Goal: Task Accomplishment & Management: Manage account settings

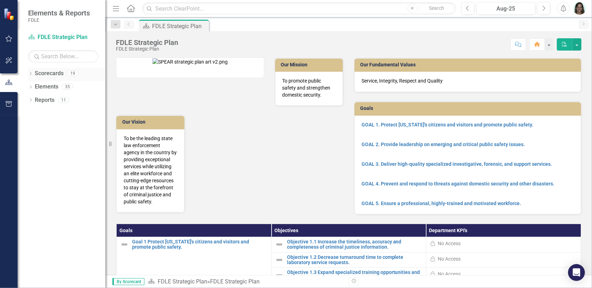
click at [30, 73] on icon "Dropdown" at bounding box center [30, 74] width 5 height 4
click at [36, 113] on icon "Dropdown" at bounding box center [34, 113] width 5 height 4
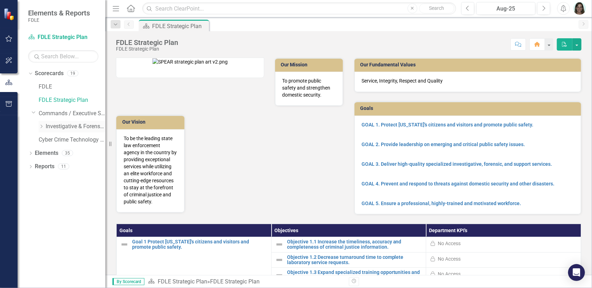
click at [41, 126] on icon "Dropdown" at bounding box center [41, 126] width 5 height 4
click at [46, 138] on icon "Dropdown" at bounding box center [48, 140] width 5 height 4
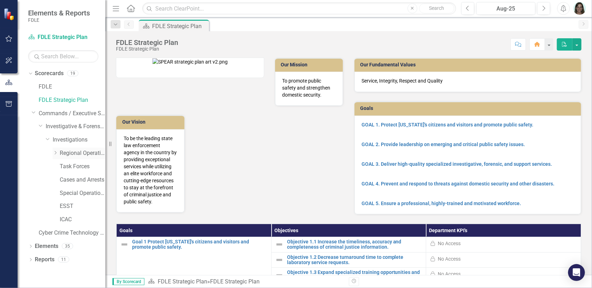
click at [54, 153] on icon "Dropdown" at bounding box center [55, 153] width 5 height 4
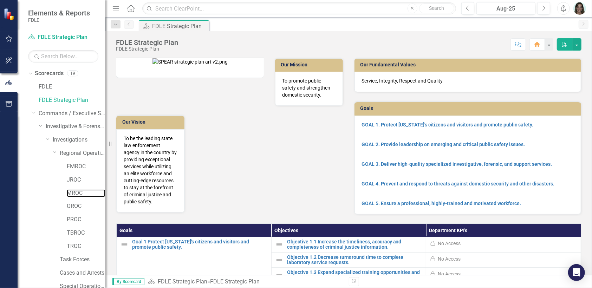
click at [71, 192] on link "MROC" at bounding box center [86, 193] width 39 height 8
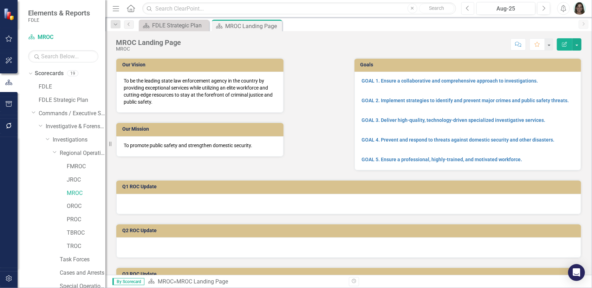
click at [466, 7] on button "Previous" at bounding box center [467, 8] width 13 height 13
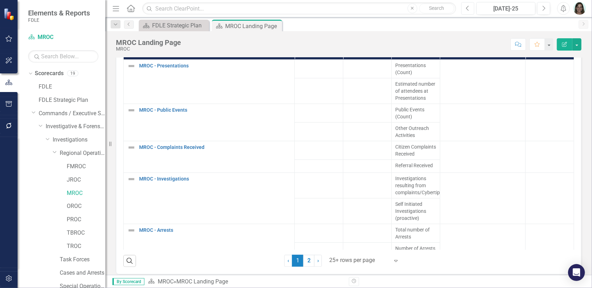
scroll to position [843, 0]
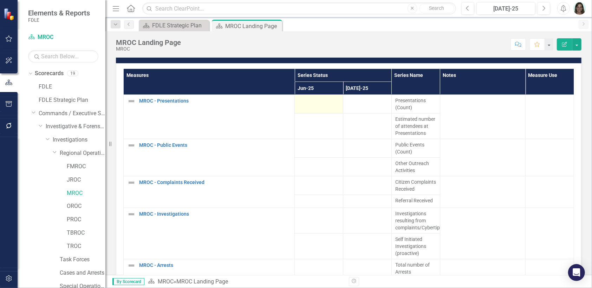
click at [299, 100] on div at bounding box center [318, 101] width 41 height 8
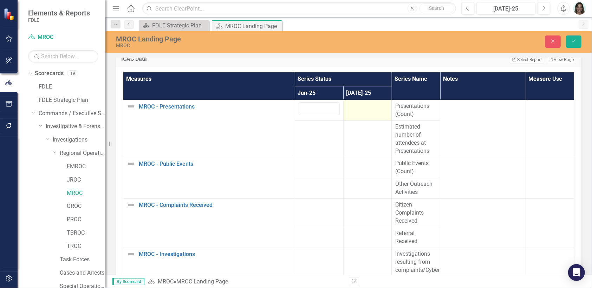
click at [360, 103] on div at bounding box center [367, 106] width 41 height 8
click at [544, 6] on icon "Next" at bounding box center [544, 8] width 4 height 6
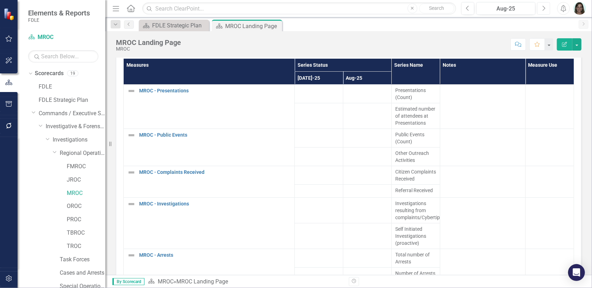
scroll to position [843, 0]
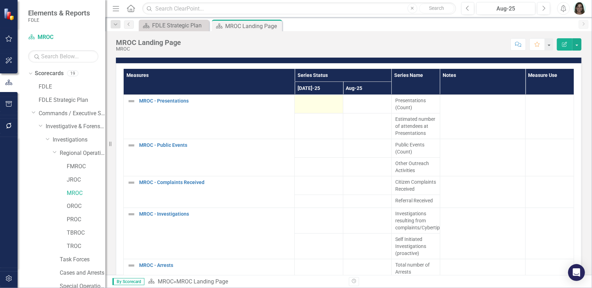
click at [310, 97] on div at bounding box center [318, 101] width 41 height 8
click at [306, 101] on div at bounding box center [318, 101] width 41 height 8
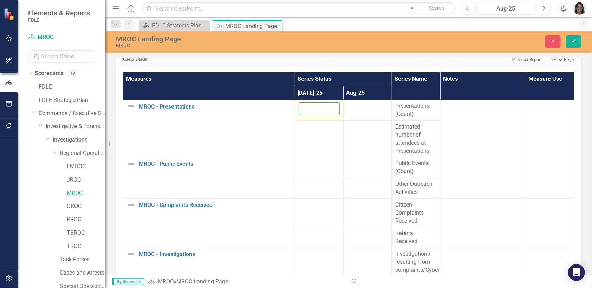
click at [305, 103] on input "number" at bounding box center [319, 108] width 41 height 13
type input "1"
click at [348, 105] on div at bounding box center [367, 106] width 41 height 8
click at [348, 105] on input "number" at bounding box center [367, 108] width 41 height 13
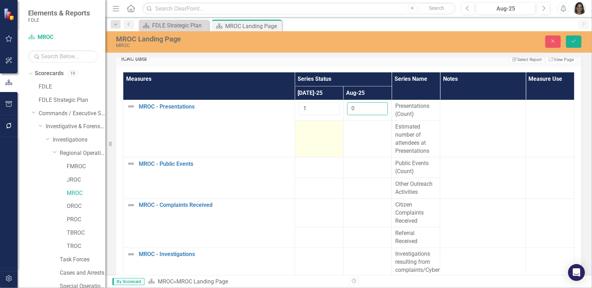
type input "0"
click at [305, 135] on td at bounding box center [319, 139] width 48 height 37
click at [303, 126] on input "number" at bounding box center [319, 129] width 41 height 13
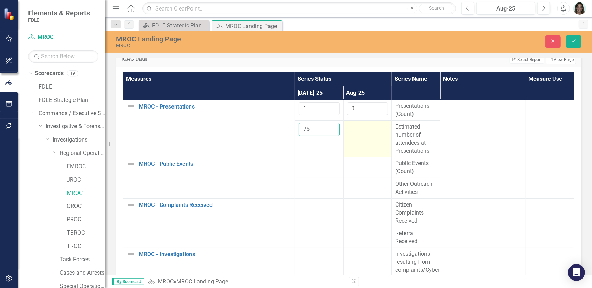
type input "75"
click at [350, 131] on td at bounding box center [367, 139] width 48 height 37
click at [352, 130] on td at bounding box center [367, 139] width 48 height 37
click at [353, 128] on input "number" at bounding box center [367, 129] width 41 height 13
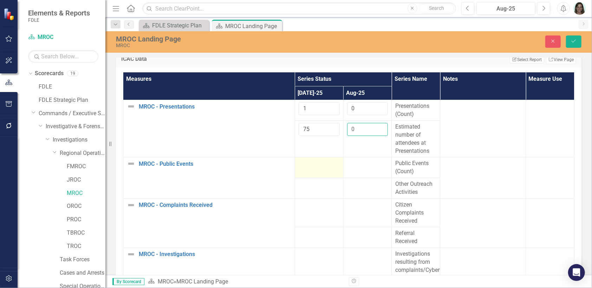
type input "0"
click at [307, 162] on div at bounding box center [319, 163] width 41 height 8
click at [309, 163] on div at bounding box center [319, 163] width 41 height 8
click at [309, 163] on input "number" at bounding box center [319, 165] width 41 height 13
type input "0"
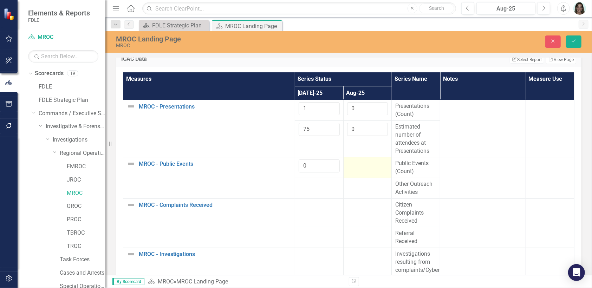
click at [353, 162] on div at bounding box center [367, 163] width 41 height 8
click at [353, 162] on input "number" at bounding box center [367, 165] width 41 height 13
type input "2"
click at [306, 184] on div at bounding box center [319, 184] width 41 height 8
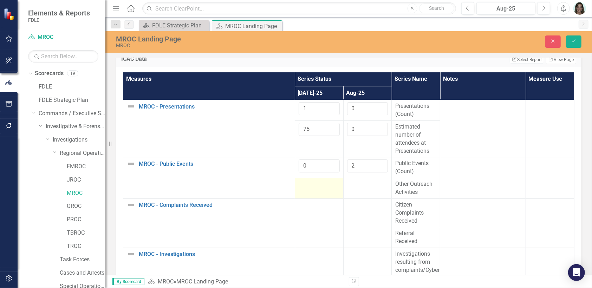
click at [306, 184] on div at bounding box center [319, 184] width 41 height 8
click at [306, 184] on input "number" at bounding box center [319, 186] width 41 height 13
type input "0"
click at [349, 186] on td at bounding box center [367, 188] width 48 height 21
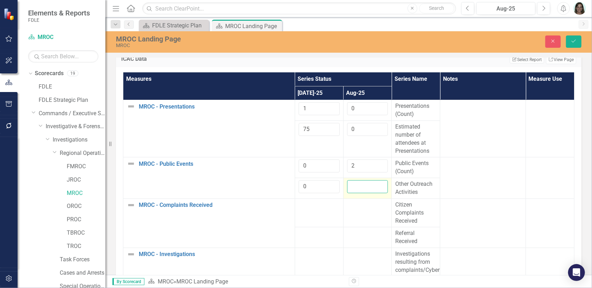
click at [349, 186] on input "number" at bounding box center [367, 186] width 41 height 13
type input "0"
click at [320, 205] on div at bounding box center [319, 205] width 41 height 8
click at [299, 203] on div at bounding box center [319, 205] width 41 height 8
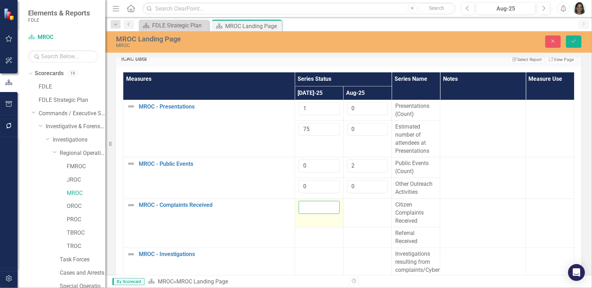
click at [299, 203] on input "number" at bounding box center [319, 207] width 41 height 13
type input "0"
click at [352, 206] on div at bounding box center [367, 205] width 41 height 8
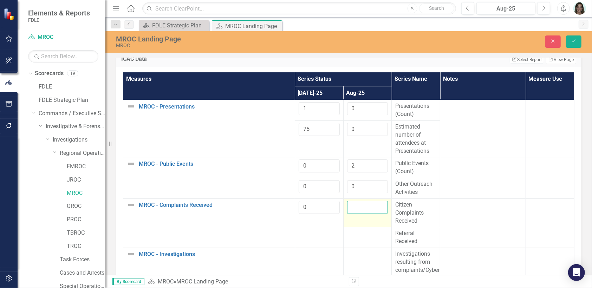
click at [352, 206] on input "number" at bounding box center [367, 207] width 41 height 13
type input "0"
click at [306, 233] on div at bounding box center [319, 233] width 41 height 8
click at [306, 235] on div at bounding box center [319, 233] width 41 height 8
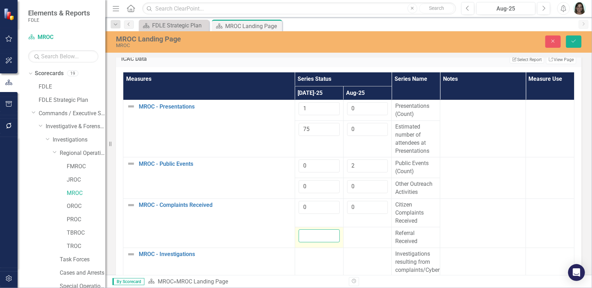
click at [308, 236] on input "number" at bounding box center [319, 235] width 41 height 13
type input "0"
click at [357, 234] on div at bounding box center [367, 233] width 41 height 8
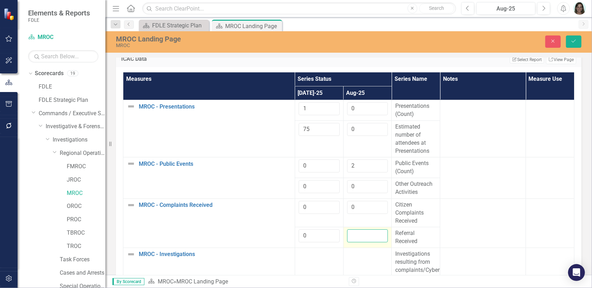
click at [357, 234] on input "number" at bounding box center [367, 235] width 41 height 13
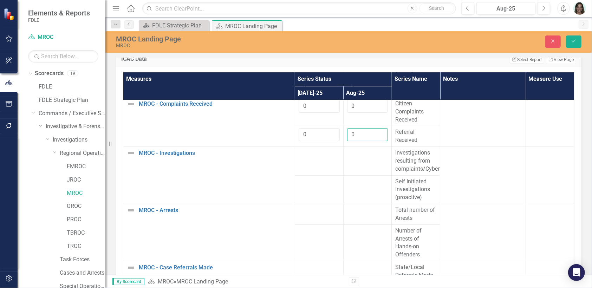
scroll to position [105, 0]
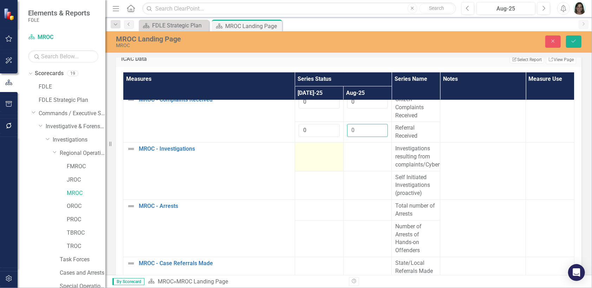
type input "0"
click at [306, 149] on div at bounding box center [319, 149] width 41 height 8
click at [306, 149] on input "number" at bounding box center [319, 151] width 41 height 13
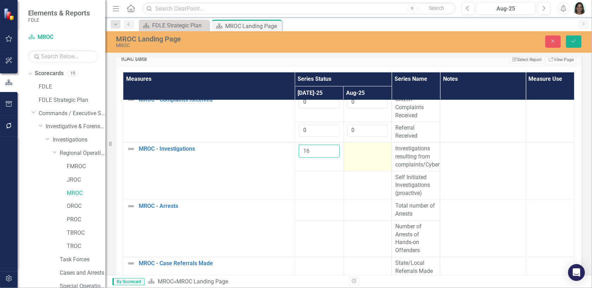
type input "16"
click at [358, 150] on td at bounding box center [367, 157] width 48 height 29
click at [358, 150] on input "number" at bounding box center [367, 151] width 41 height 13
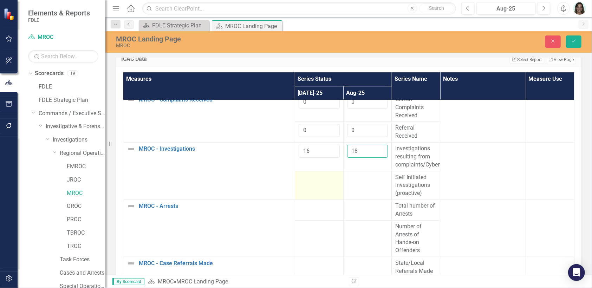
type input "18"
click at [314, 179] on td at bounding box center [319, 185] width 48 height 29
click at [311, 179] on td at bounding box center [319, 185] width 48 height 29
click at [310, 179] on input "number" at bounding box center [319, 180] width 41 height 13
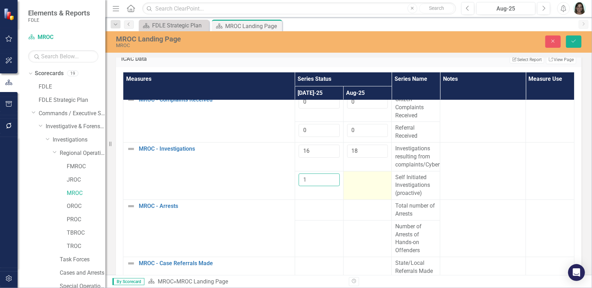
type input "1"
click at [348, 176] on div at bounding box center [367, 178] width 41 height 8
click at [348, 176] on input "number" at bounding box center [367, 180] width 41 height 13
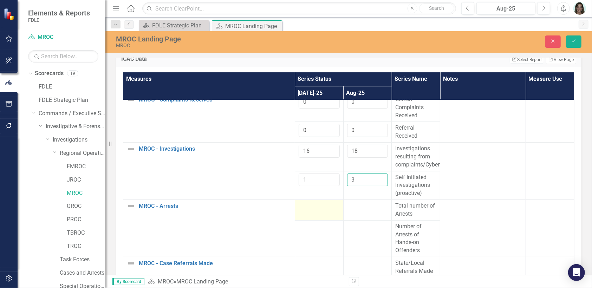
type input "3"
click at [307, 207] on td at bounding box center [319, 210] width 48 height 21
click at [307, 207] on input "number" at bounding box center [319, 208] width 41 height 13
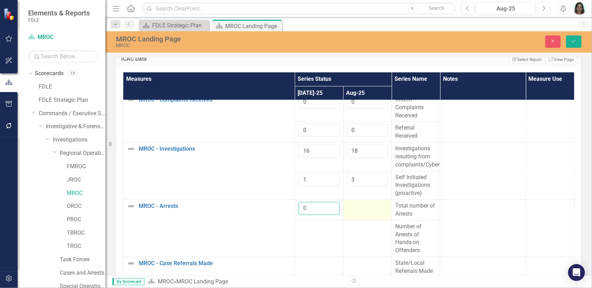
type input "0"
click at [349, 205] on div at bounding box center [367, 206] width 41 height 8
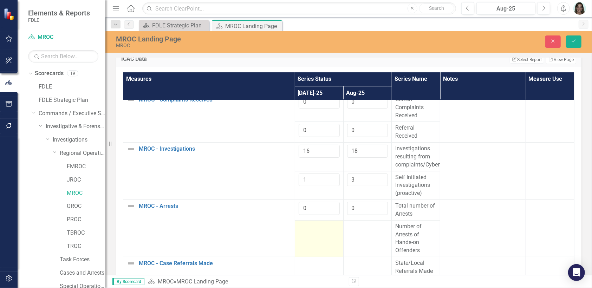
type input "0"
click at [306, 227] on td at bounding box center [319, 238] width 48 height 37
click at [307, 227] on td at bounding box center [319, 238] width 48 height 37
click at [307, 227] on input "number" at bounding box center [319, 229] width 41 height 13
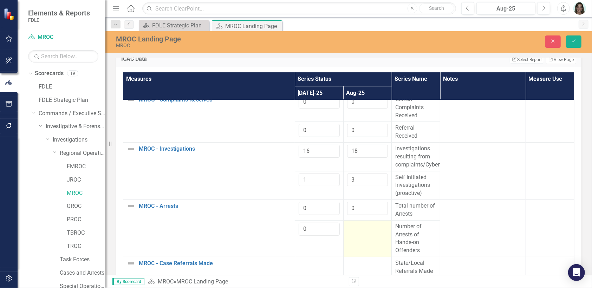
type input "0"
click at [361, 228] on td at bounding box center [367, 238] width 48 height 37
click at [360, 227] on input "number" at bounding box center [367, 229] width 41 height 13
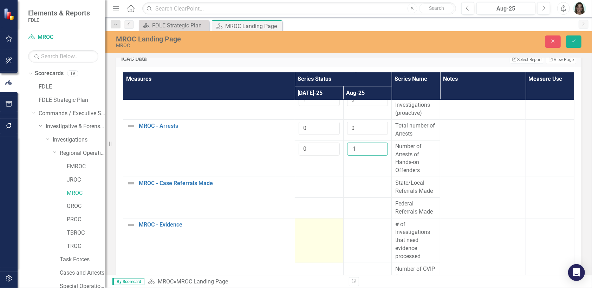
scroll to position [211, 0]
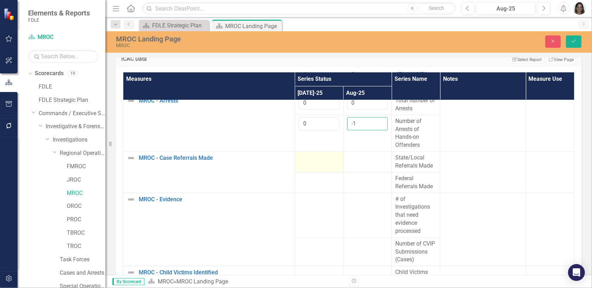
type input "-1"
click at [308, 156] on div at bounding box center [319, 158] width 41 height 8
click at [309, 156] on div at bounding box center [319, 158] width 41 height 8
click at [309, 156] on input "number" at bounding box center [319, 160] width 41 height 13
type input "0"
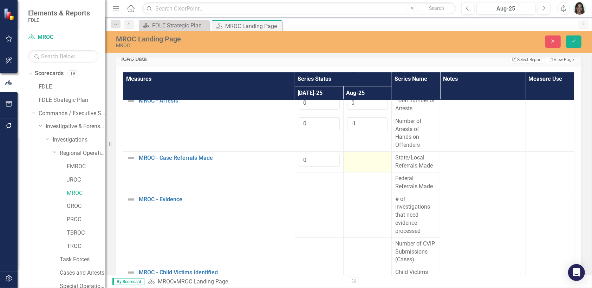
click at [352, 155] on div at bounding box center [367, 158] width 41 height 8
click at [352, 155] on input "number" at bounding box center [367, 160] width 41 height 13
type input "1"
click at [303, 177] on div at bounding box center [319, 179] width 41 height 8
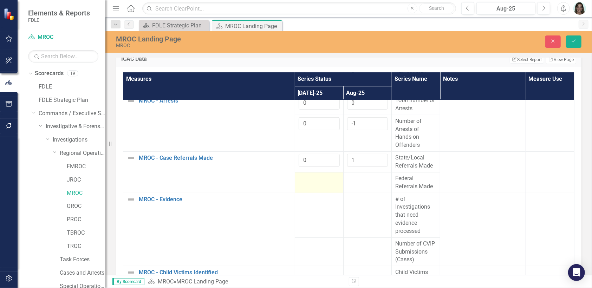
click at [303, 177] on div at bounding box center [319, 179] width 41 height 8
click at [303, 177] on input "number" at bounding box center [319, 181] width 41 height 13
type input "0"
click at [358, 176] on div at bounding box center [367, 179] width 41 height 8
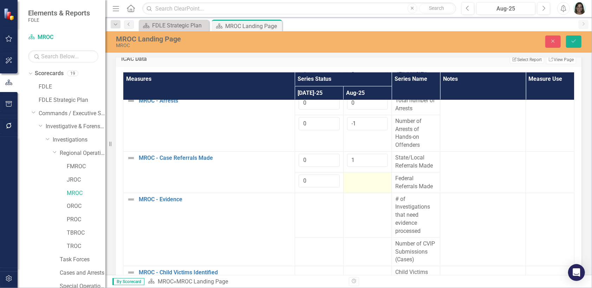
click at [358, 176] on div at bounding box center [367, 179] width 41 height 8
click at [358, 176] on input "number" at bounding box center [367, 181] width 41 height 13
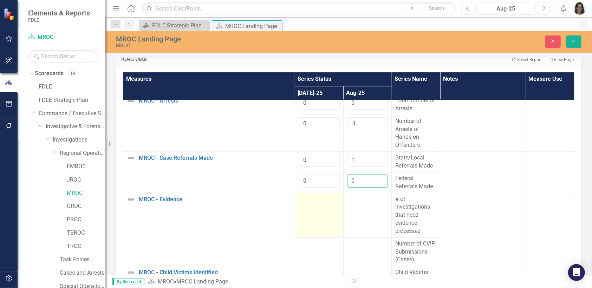
type input "0"
click at [309, 203] on td at bounding box center [319, 215] width 48 height 45
click at [307, 198] on input "number" at bounding box center [319, 201] width 41 height 13
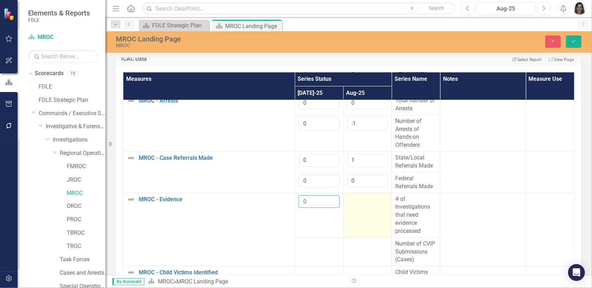
type input "0"
click at [356, 197] on div at bounding box center [367, 199] width 41 height 8
click at [356, 197] on input "number" at bounding box center [367, 201] width 41 height 13
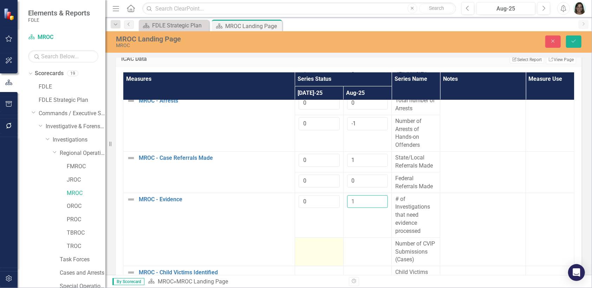
type input "1"
click at [305, 251] on td at bounding box center [319, 251] width 48 height 29
click at [306, 248] on input "number" at bounding box center [319, 246] width 41 height 13
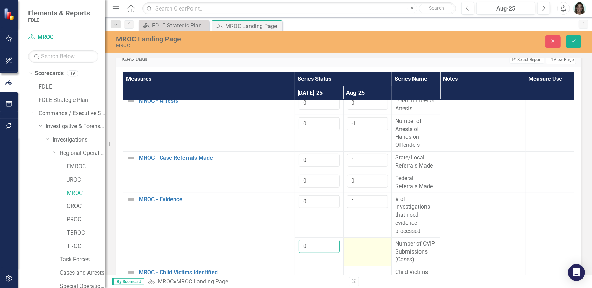
type input "0"
click at [352, 240] on div at bounding box center [367, 244] width 41 height 8
click at [352, 240] on input "number" at bounding box center [367, 246] width 41 height 13
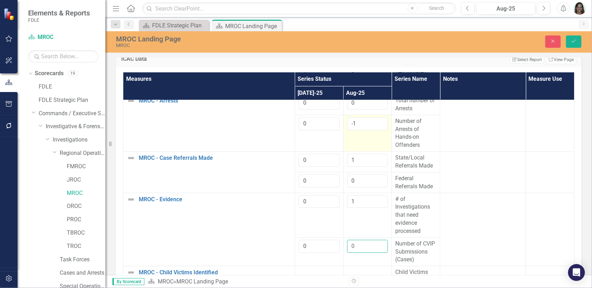
type input "0"
click at [358, 119] on input "-1" at bounding box center [367, 123] width 41 height 13
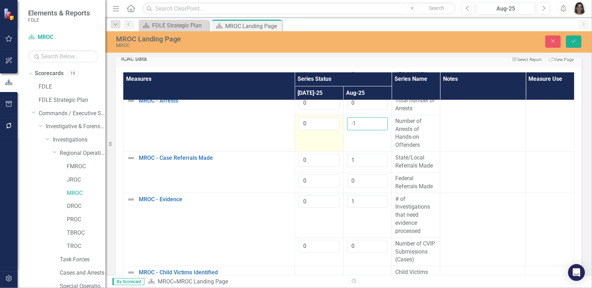
drag, startPoint x: 356, startPoint y: 119, endPoint x: 324, endPoint y: 124, distance: 32.6
click at [325, 124] on tr "0 -1 Number of Arrests of Hands-on Offenders" at bounding box center [348, 133] width 451 height 37
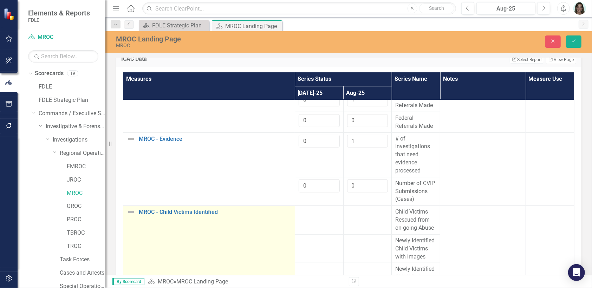
scroll to position [281, 0]
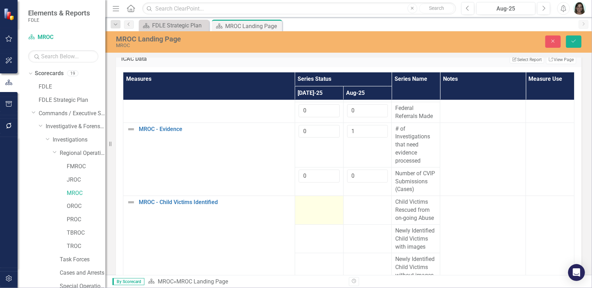
type input "1"
click at [310, 207] on div at bounding box center [319, 202] width 41 height 8
click at [311, 207] on div at bounding box center [319, 202] width 41 height 8
click at [312, 207] on div at bounding box center [319, 202] width 41 height 8
click at [312, 209] on input "number" at bounding box center [319, 204] width 41 height 13
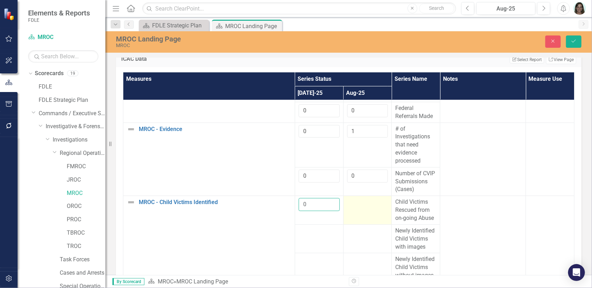
type input "0"
click at [358, 207] on div at bounding box center [367, 202] width 41 height 8
click at [358, 208] on input "number" at bounding box center [367, 204] width 41 height 13
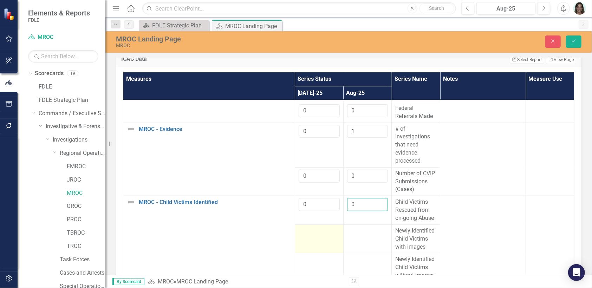
type input "0"
click at [300, 235] on div at bounding box center [319, 231] width 41 height 8
click at [300, 238] on input "number" at bounding box center [319, 233] width 41 height 13
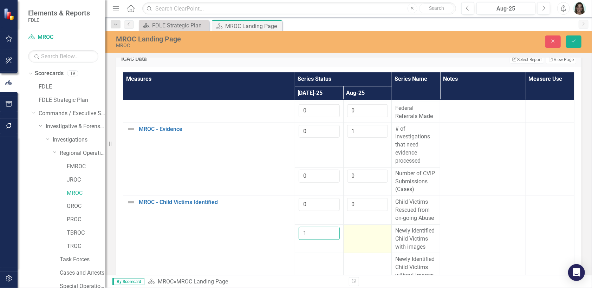
type input "1"
click at [347, 235] on div at bounding box center [367, 231] width 41 height 8
click at [347, 238] on input "number" at bounding box center [367, 233] width 41 height 13
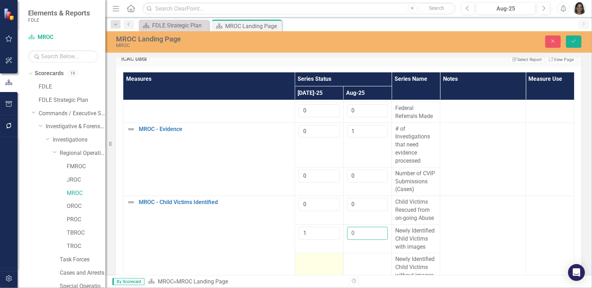
type input "0"
click at [301, 264] on div at bounding box center [319, 259] width 41 height 8
click at [301, 265] on div at bounding box center [319, 261] width 41 height 13
click at [301, 265] on input "number" at bounding box center [319, 261] width 41 height 13
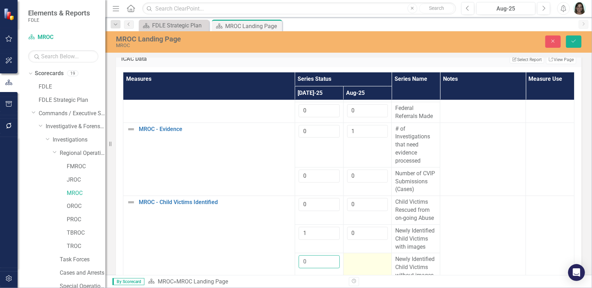
type input "0"
click at [355, 264] on div at bounding box center [367, 259] width 41 height 8
click at [355, 266] on div at bounding box center [367, 261] width 41 height 13
click at [355, 265] on input "number" at bounding box center [367, 261] width 41 height 13
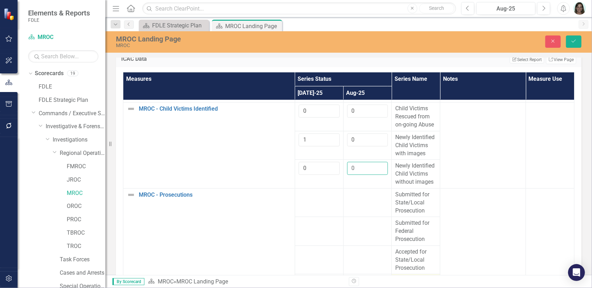
scroll to position [447, 0]
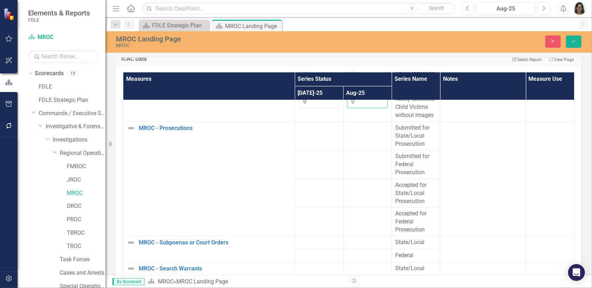
type input "0"
click at [312, 135] on td at bounding box center [319, 136] width 48 height 29
click at [310, 126] on input "number" at bounding box center [319, 130] width 41 height 13
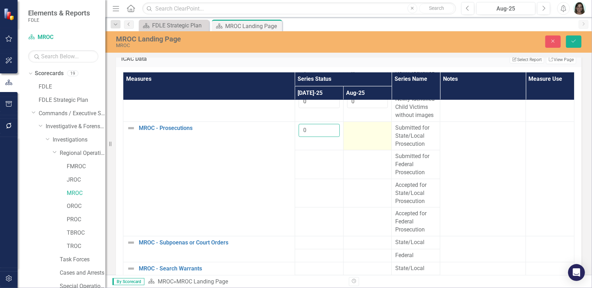
type input "0"
click at [361, 132] on td at bounding box center [367, 136] width 48 height 29
click at [359, 128] on div at bounding box center [367, 128] width 41 height 8
click at [359, 128] on input "number" at bounding box center [367, 130] width 41 height 13
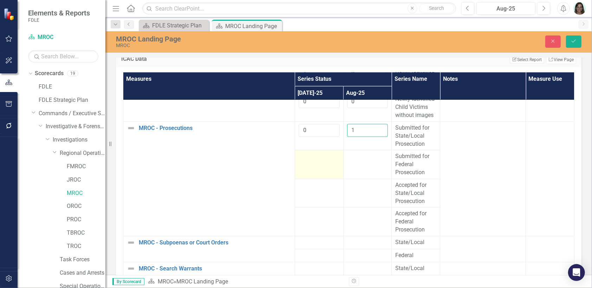
type input "1"
click at [314, 164] on td at bounding box center [319, 164] width 48 height 29
click at [313, 159] on input "number" at bounding box center [319, 158] width 41 height 13
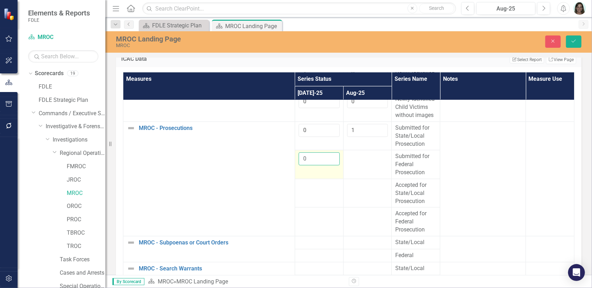
type input "0"
click at [359, 161] on td at bounding box center [367, 164] width 48 height 29
click at [358, 160] on input "number" at bounding box center [367, 158] width 41 height 13
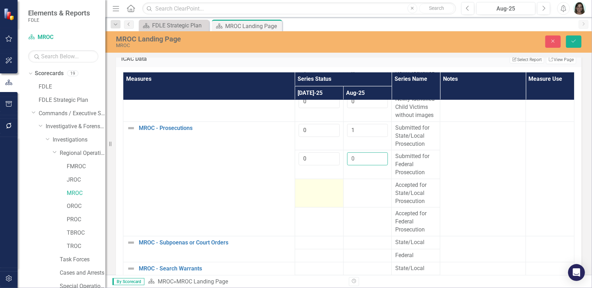
type input "0"
click at [306, 190] on td at bounding box center [319, 193] width 48 height 29
click at [306, 188] on td at bounding box center [319, 193] width 48 height 29
click at [306, 184] on input "number" at bounding box center [319, 187] width 41 height 13
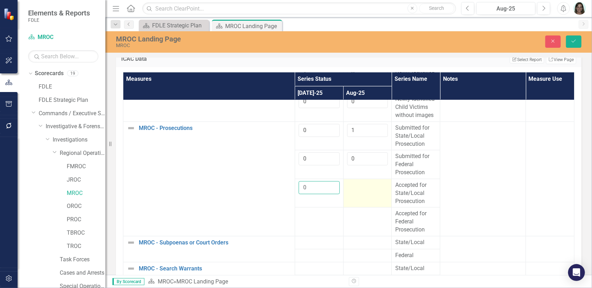
type input "0"
click at [349, 182] on div at bounding box center [367, 185] width 41 height 8
click at [349, 182] on div at bounding box center [367, 187] width 41 height 13
click at [349, 182] on input "number" at bounding box center [367, 187] width 41 height 13
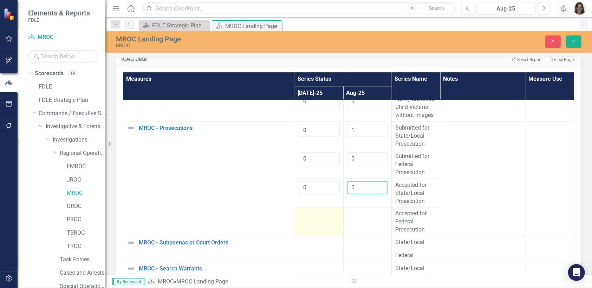
type input "0"
click at [312, 216] on td at bounding box center [319, 222] width 48 height 29
click at [310, 215] on div at bounding box center [319, 214] width 41 height 8
click at [308, 213] on input "number" at bounding box center [319, 216] width 41 height 13
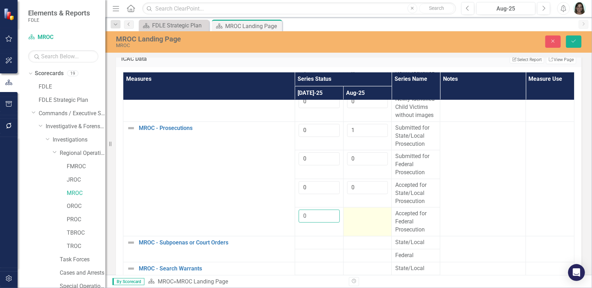
type input "0"
click at [356, 213] on div at bounding box center [367, 214] width 41 height 8
click at [356, 213] on div at bounding box center [367, 216] width 41 height 13
click at [356, 213] on input "number" at bounding box center [367, 216] width 41 height 13
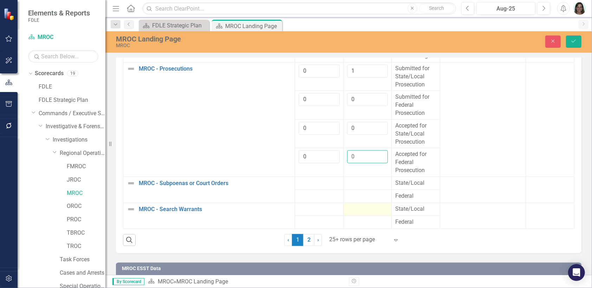
scroll to position [913, 0]
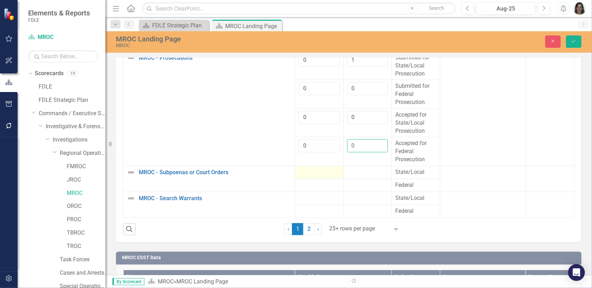
type input "0"
click at [310, 171] on div at bounding box center [319, 172] width 41 height 8
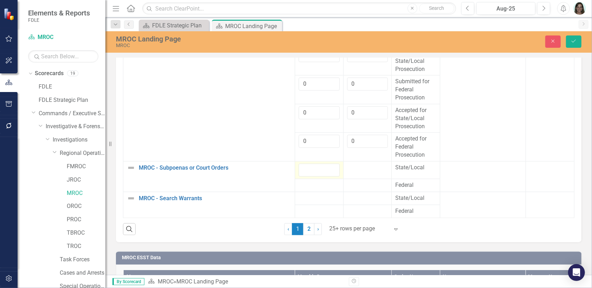
click at [310, 171] on div at bounding box center [319, 170] width 41 height 13
click at [310, 171] on input "number" at bounding box center [319, 170] width 41 height 13
type input "6"
click at [360, 170] on div at bounding box center [367, 168] width 41 height 8
click at [359, 170] on div at bounding box center [367, 168] width 41 height 8
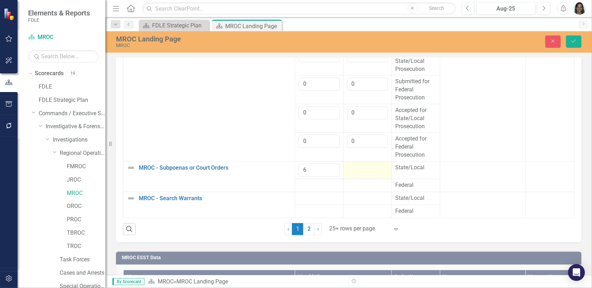
click at [359, 170] on div at bounding box center [367, 168] width 41 height 8
click at [359, 170] on input "number" at bounding box center [367, 170] width 41 height 13
type input "8"
click at [312, 189] on div at bounding box center [319, 185] width 41 height 8
click at [310, 188] on div at bounding box center [319, 185] width 41 height 8
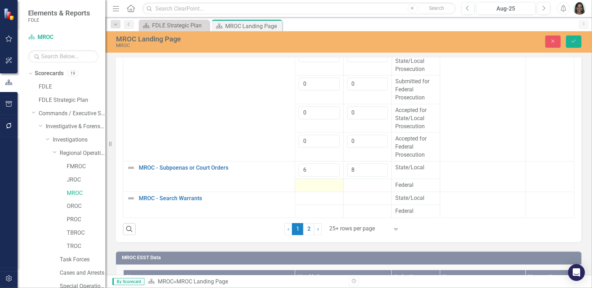
click at [310, 188] on div at bounding box center [319, 185] width 41 height 8
click at [310, 188] on input "number" at bounding box center [319, 186] width 41 height 13
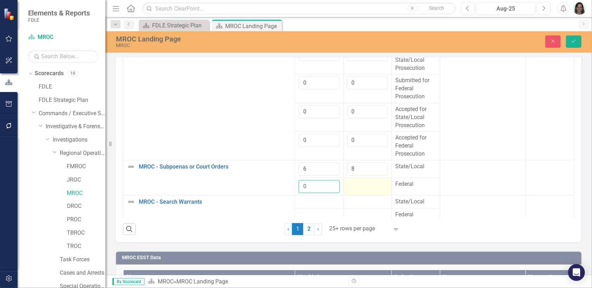
type input "0"
click at [356, 192] on td at bounding box center [367, 187] width 48 height 18
click at [355, 190] on input "number" at bounding box center [367, 186] width 41 height 13
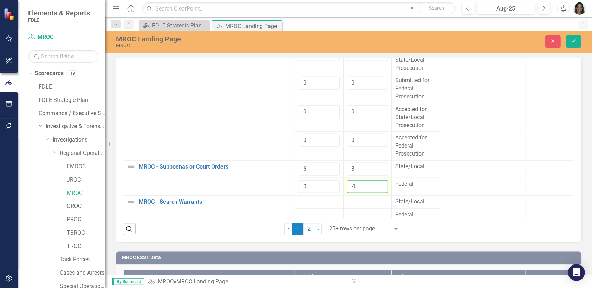
scroll to position [455, 0]
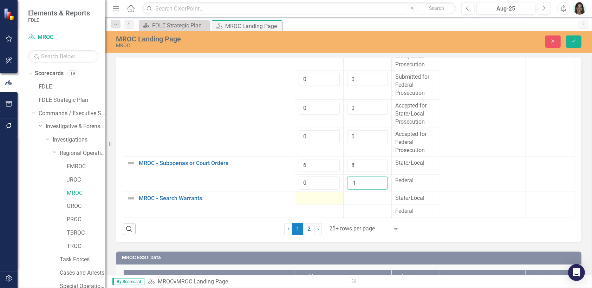
type input "-1"
click at [310, 196] on div at bounding box center [319, 198] width 41 height 8
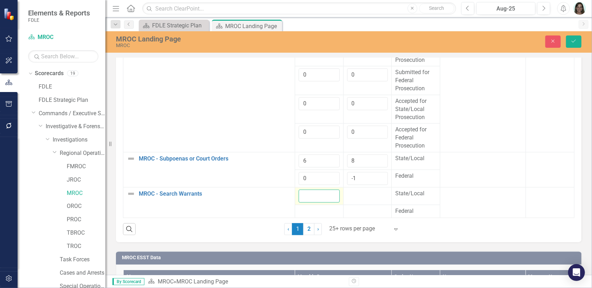
click at [310, 197] on input "number" at bounding box center [319, 196] width 41 height 13
type input "0"
click at [352, 196] on div at bounding box center [367, 194] width 41 height 8
click at [352, 197] on div at bounding box center [367, 194] width 41 height 8
click at [352, 197] on div at bounding box center [367, 196] width 41 height 13
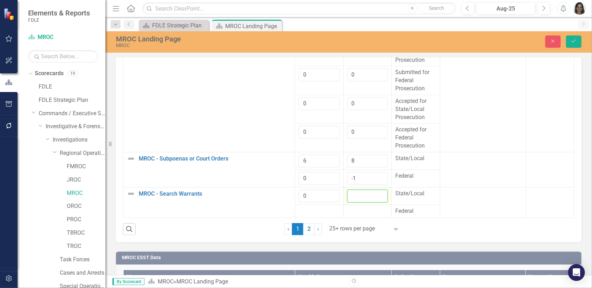
click at [352, 197] on input "number" at bounding box center [367, 196] width 41 height 13
type input "0"
drag, startPoint x: 353, startPoint y: 182, endPoint x: 345, endPoint y: 180, distance: 8.4
click at [347, 182] on input "-1" at bounding box center [367, 178] width 41 height 13
type input "1"
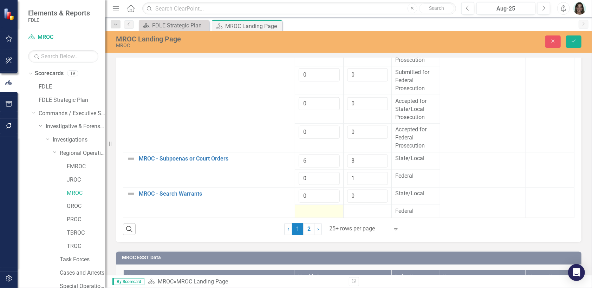
click at [318, 215] on div at bounding box center [319, 211] width 41 height 8
click at [315, 209] on div at bounding box center [319, 211] width 41 height 8
click at [315, 210] on div at bounding box center [319, 211] width 41 height 8
click at [315, 210] on input "number" at bounding box center [319, 213] width 41 height 13
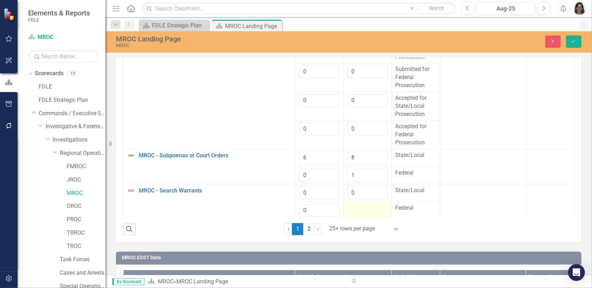
type input "0"
click at [348, 209] on div at bounding box center [367, 208] width 41 height 8
click at [348, 209] on input "number" at bounding box center [367, 210] width 41 height 13
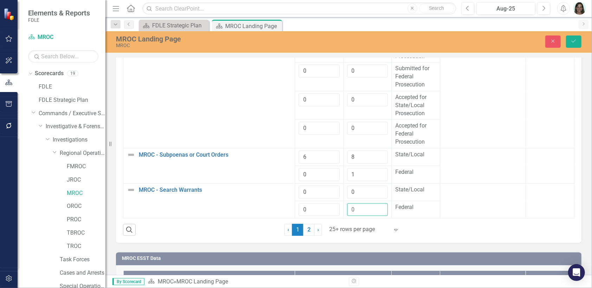
scroll to position [913, 0]
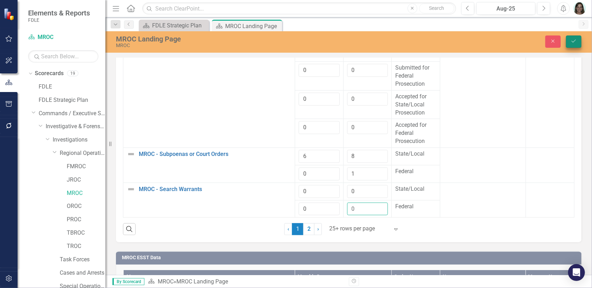
type input "0"
click at [574, 40] on icon "Save" at bounding box center [573, 41] width 6 height 5
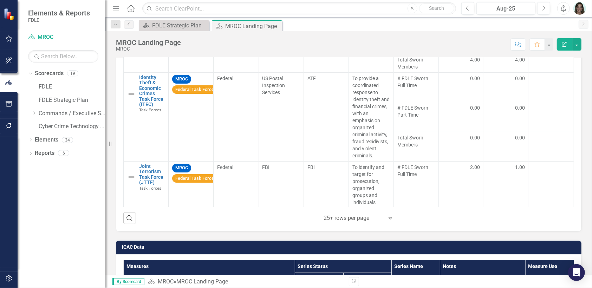
scroll to position [983, 0]
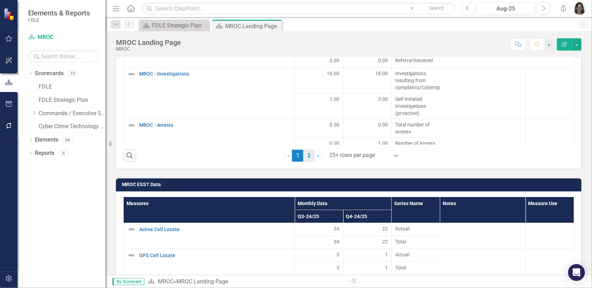
click at [304, 152] on link "2" at bounding box center [308, 156] width 11 height 12
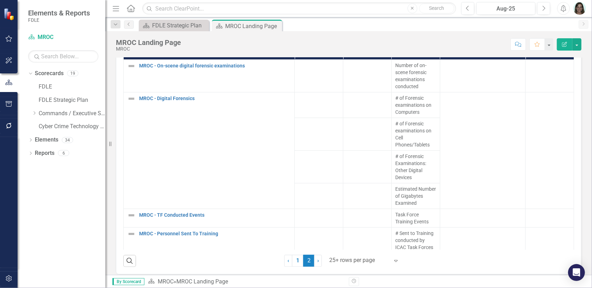
scroll to position [843, 0]
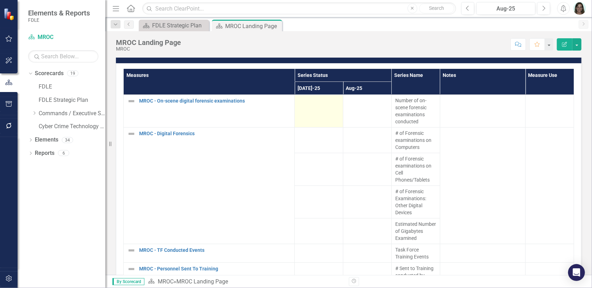
click at [300, 99] on div at bounding box center [318, 101] width 41 height 8
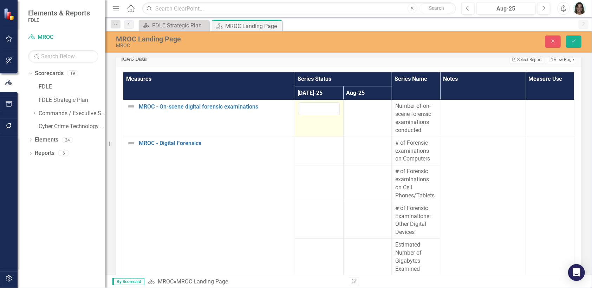
click at [300, 100] on td at bounding box center [319, 118] width 48 height 37
click at [302, 103] on input "number" at bounding box center [319, 108] width 41 height 13
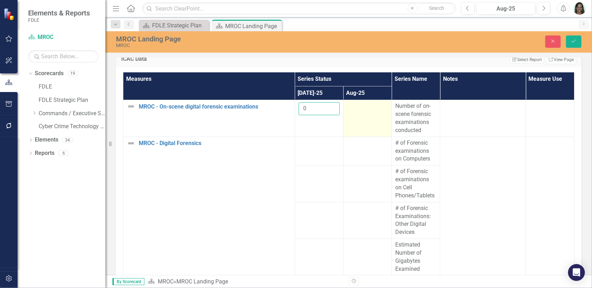
type input "0"
click at [359, 107] on div at bounding box center [367, 106] width 41 height 8
click at [359, 107] on input "number" at bounding box center [367, 108] width 41 height 13
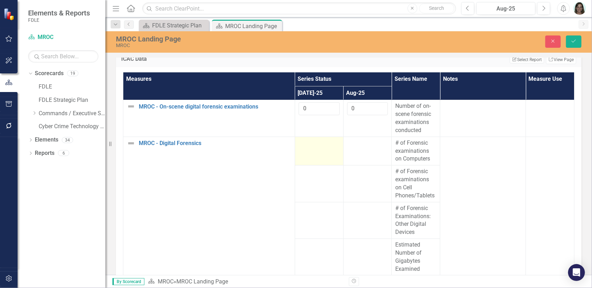
type input "0"
click at [307, 142] on div at bounding box center [319, 143] width 41 height 8
click at [307, 142] on input "number" at bounding box center [319, 145] width 41 height 13
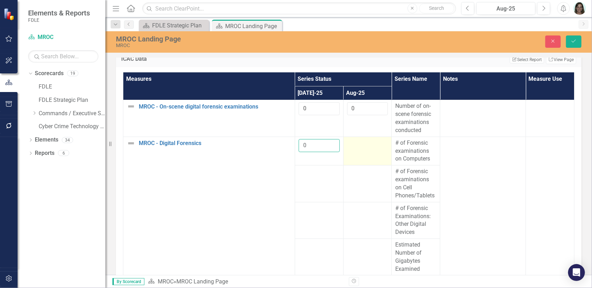
type input "0"
click at [361, 142] on div at bounding box center [367, 143] width 41 height 8
click at [361, 142] on input "number" at bounding box center [367, 145] width 41 height 13
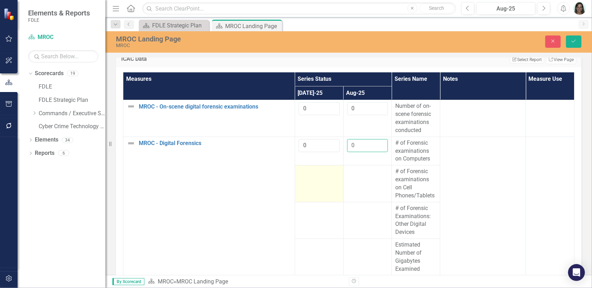
type input "0"
click at [308, 174] on td at bounding box center [319, 183] width 48 height 37
click at [308, 174] on input "number" at bounding box center [319, 174] width 41 height 13
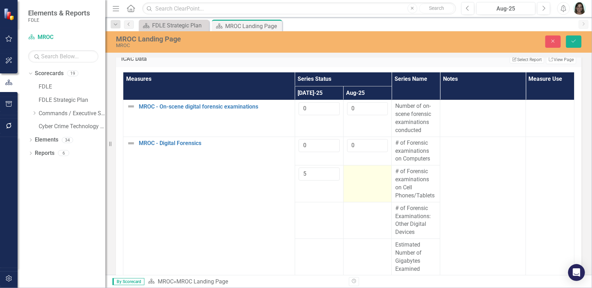
type input "5"
click at [359, 179] on td at bounding box center [367, 183] width 48 height 37
click at [358, 179] on td at bounding box center [367, 183] width 48 height 37
click at [356, 172] on input "number" at bounding box center [367, 174] width 41 height 13
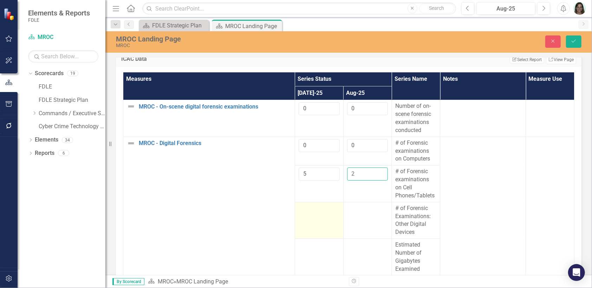
type input "2"
click at [312, 204] on div at bounding box center [319, 208] width 41 height 8
click at [312, 204] on input "number" at bounding box center [319, 210] width 41 height 13
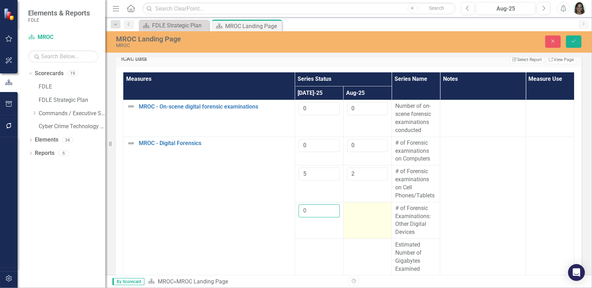
type input "0"
click at [358, 209] on div at bounding box center [367, 208] width 41 height 8
click at [358, 209] on input "number" at bounding box center [367, 210] width 41 height 13
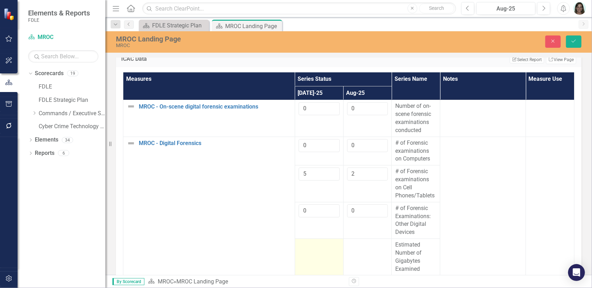
type input "0"
click at [301, 241] on div at bounding box center [319, 245] width 41 height 8
click at [301, 241] on div at bounding box center [319, 247] width 41 height 13
click at [301, 241] on input "number" at bounding box center [319, 247] width 41 height 13
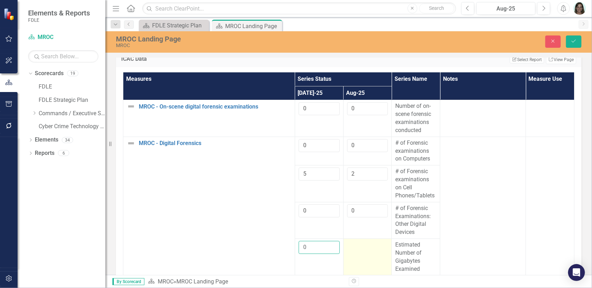
type input "0"
click at [360, 248] on td at bounding box center [367, 257] width 48 height 37
click at [353, 241] on div at bounding box center [367, 245] width 41 height 8
click at [353, 241] on input "number" at bounding box center [367, 247] width 41 height 13
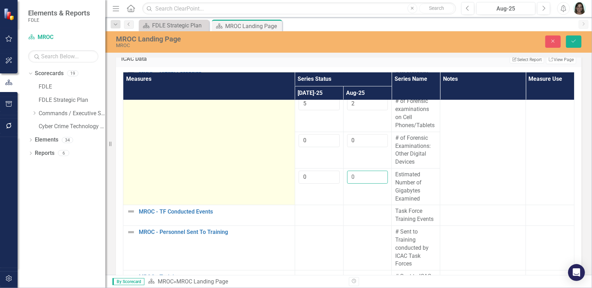
scroll to position [105, 0]
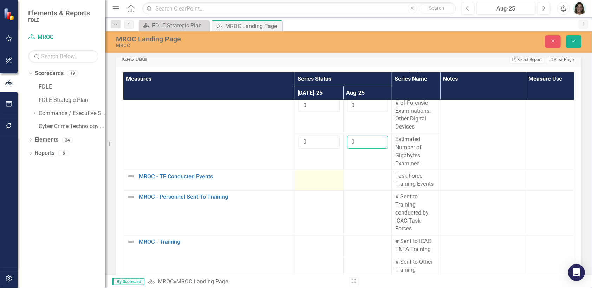
type input "0"
click at [314, 178] on td at bounding box center [319, 180] width 48 height 21
click at [312, 176] on div at bounding box center [319, 176] width 41 height 8
click at [313, 176] on div at bounding box center [319, 176] width 41 height 8
click at [311, 176] on div at bounding box center [319, 176] width 41 height 8
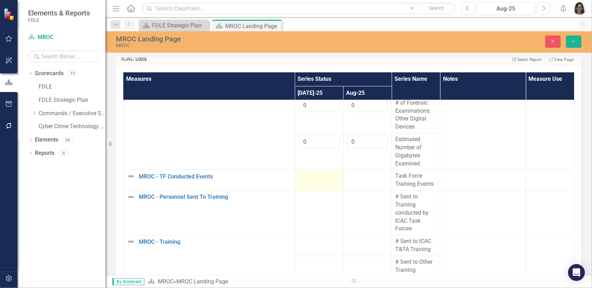
click at [310, 175] on div at bounding box center [319, 176] width 41 height 8
click at [310, 175] on input "number" at bounding box center [319, 178] width 41 height 13
type input "0"
click at [355, 177] on div at bounding box center [367, 176] width 41 height 8
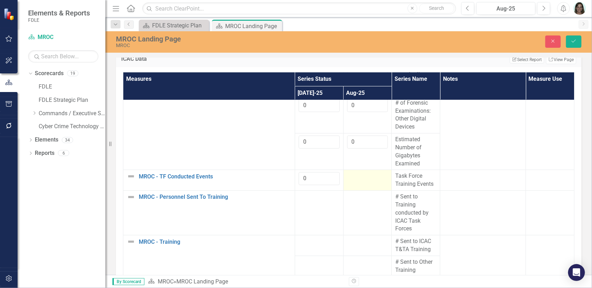
click at [354, 176] on div at bounding box center [367, 176] width 41 height 8
click at [354, 176] on input "number" at bounding box center [367, 178] width 41 height 13
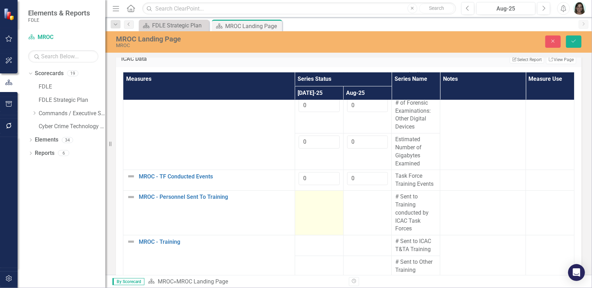
type input "0"
click at [305, 194] on div at bounding box center [319, 197] width 41 height 8
click at [305, 196] on div at bounding box center [319, 197] width 41 height 8
click at [305, 196] on input "number" at bounding box center [319, 199] width 41 height 13
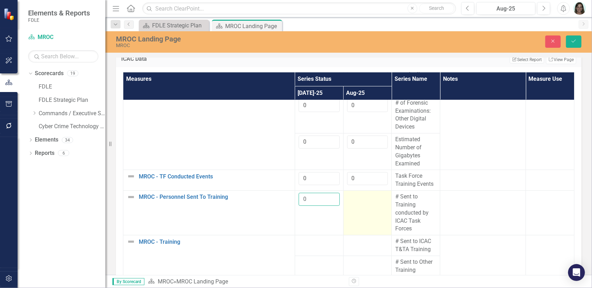
type input "0"
click at [353, 197] on div at bounding box center [367, 197] width 41 height 8
click at [353, 197] on input "number" at bounding box center [367, 199] width 41 height 13
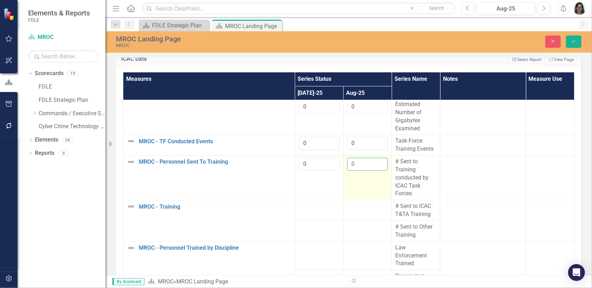
scroll to position [176, 0]
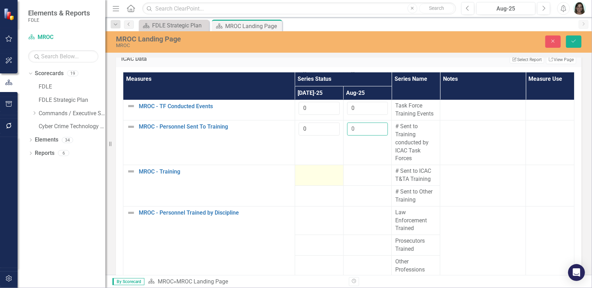
type input "0"
click at [306, 174] on td at bounding box center [319, 175] width 48 height 21
click at [306, 174] on input "number" at bounding box center [319, 173] width 41 height 13
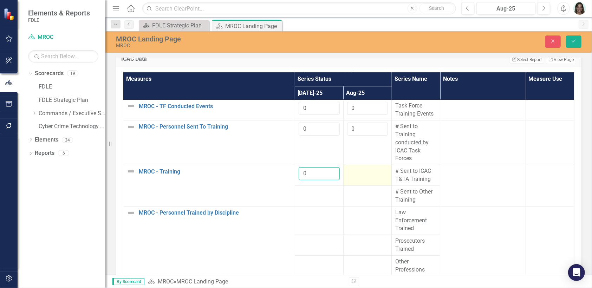
type input "0"
click at [349, 168] on div at bounding box center [367, 171] width 41 height 8
click at [350, 168] on div at bounding box center [367, 171] width 41 height 8
click at [350, 168] on input "number" at bounding box center [367, 173] width 41 height 13
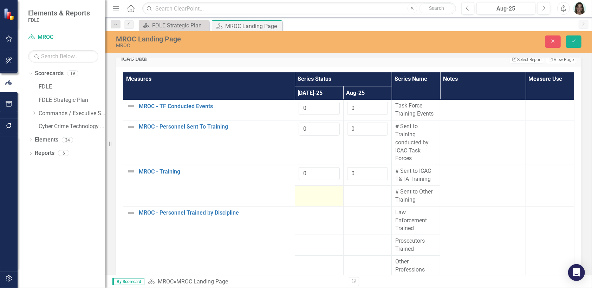
type input "0"
click at [304, 191] on div at bounding box center [319, 192] width 41 height 8
click at [304, 191] on input "number" at bounding box center [319, 194] width 41 height 13
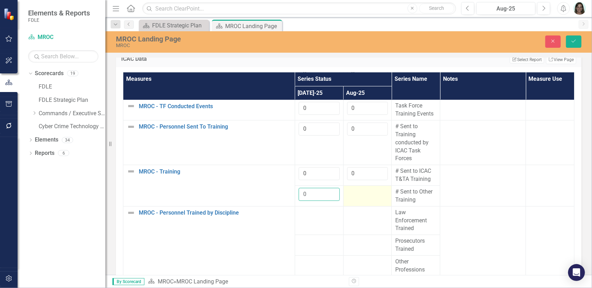
type input "0"
click at [356, 191] on div at bounding box center [367, 192] width 41 height 8
click at [356, 191] on input "number" at bounding box center [367, 194] width 41 height 13
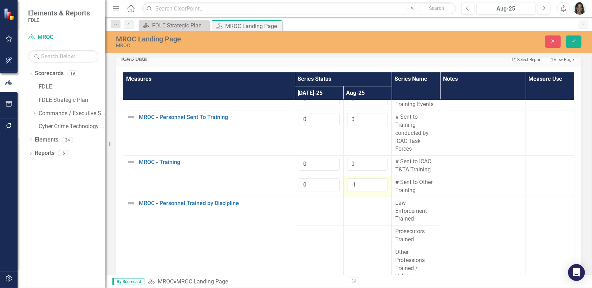
scroll to position [211, 0]
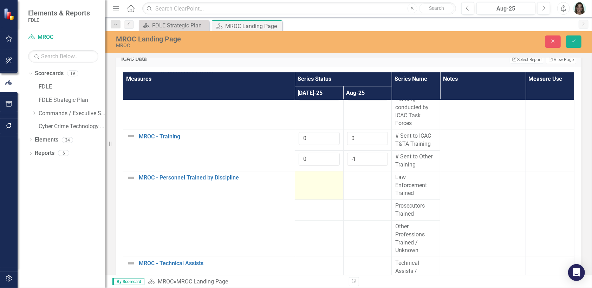
type input "-1"
click at [312, 178] on td at bounding box center [319, 185] width 48 height 29
click at [312, 179] on input "number" at bounding box center [319, 180] width 41 height 13
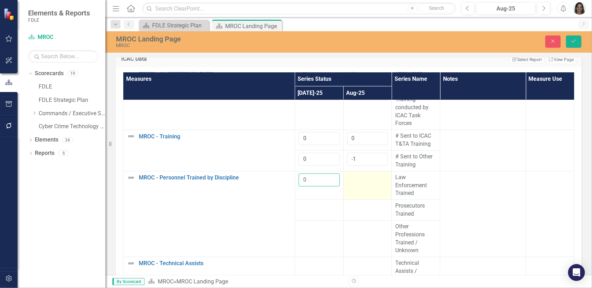
type input "0"
click at [357, 175] on div at bounding box center [367, 178] width 41 height 8
click at [357, 175] on input "number" at bounding box center [367, 180] width 41 height 13
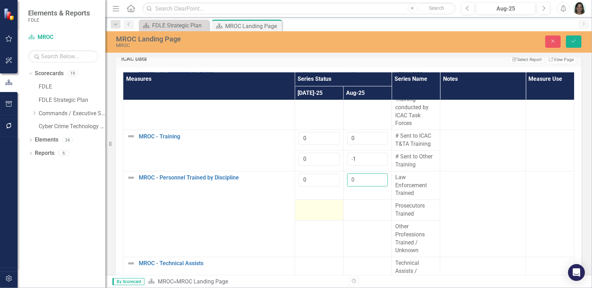
type input "0"
click at [312, 208] on td at bounding box center [319, 210] width 48 height 21
click at [310, 206] on input "number" at bounding box center [319, 208] width 41 height 13
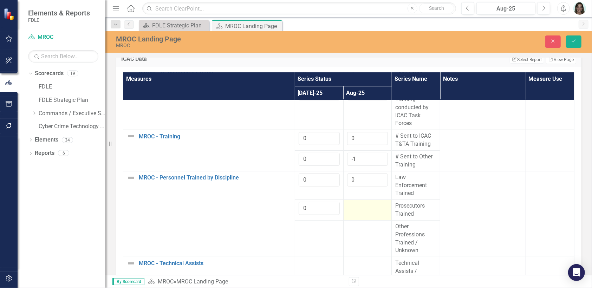
type input "0"
click at [347, 205] on div at bounding box center [367, 206] width 41 height 8
click at [348, 203] on input "number" at bounding box center [367, 208] width 41 height 13
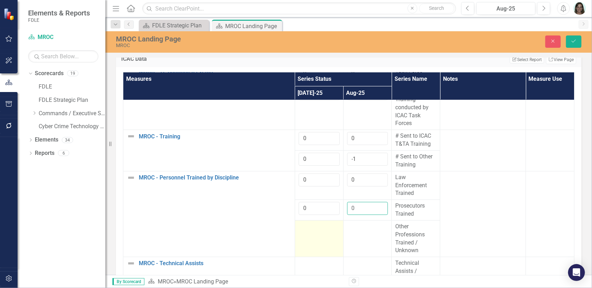
type input "0"
click at [314, 231] on td at bounding box center [319, 238] width 48 height 37
click at [308, 220] on td at bounding box center [319, 238] width 48 height 37
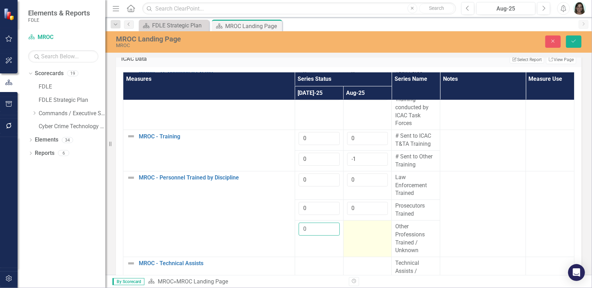
type input "0"
click at [353, 227] on td at bounding box center [367, 238] width 48 height 37
click at [353, 227] on input "number" at bounding box center [367, 229] width 41 height 13
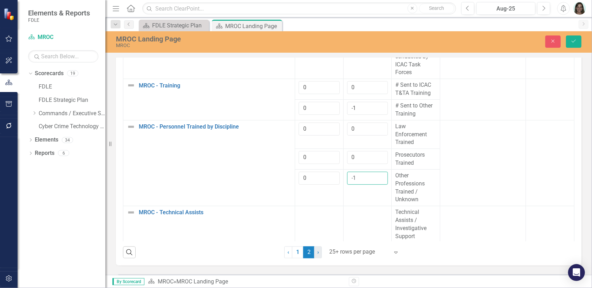
scroll to position [913, 0]
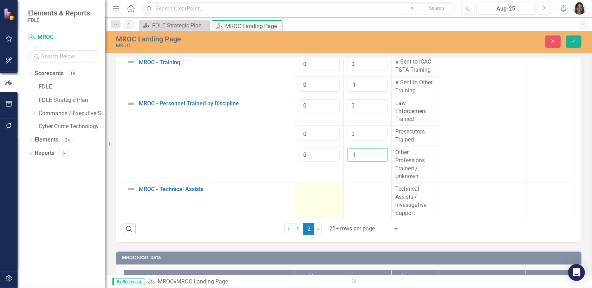
type input "-1"
click at [301, 196] on td at bounding box center [319, 201] width 48 height 37
click at [299, 188] on input "number" at bounding box center [319, 191] width 41 height 13
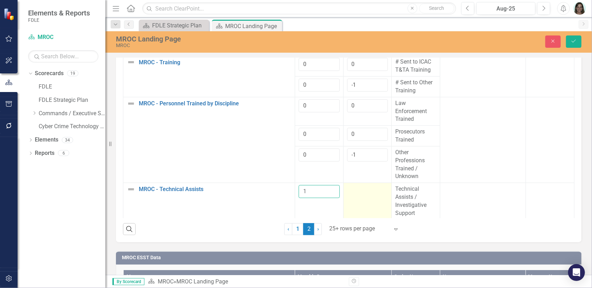
type input "1"
click at [349, 186] on div at bounding box center [367, 189] width 41 height 8
click at [349, 186] on input "number" at bounding box center [367, 191] width 41 height 13
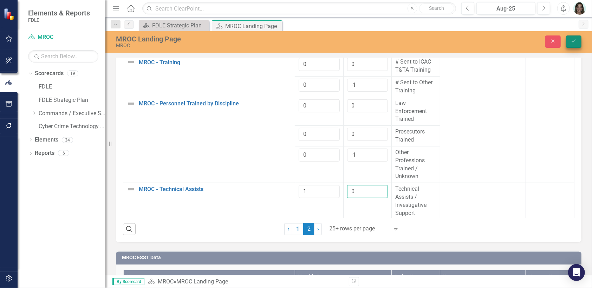
type input "0"
click at [569, 41] on button "Save" at bounding box center [573, 41] width 15 height 12
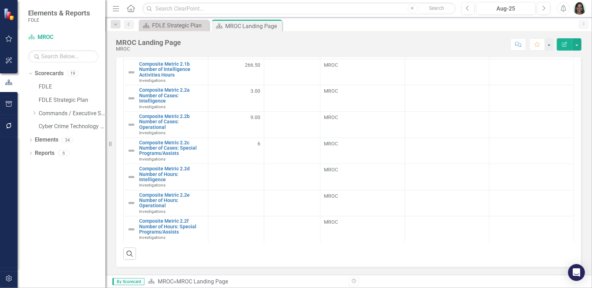
scroll to position [55, 0]
